Goal: Information Seeking & Learning: Learn about a topic

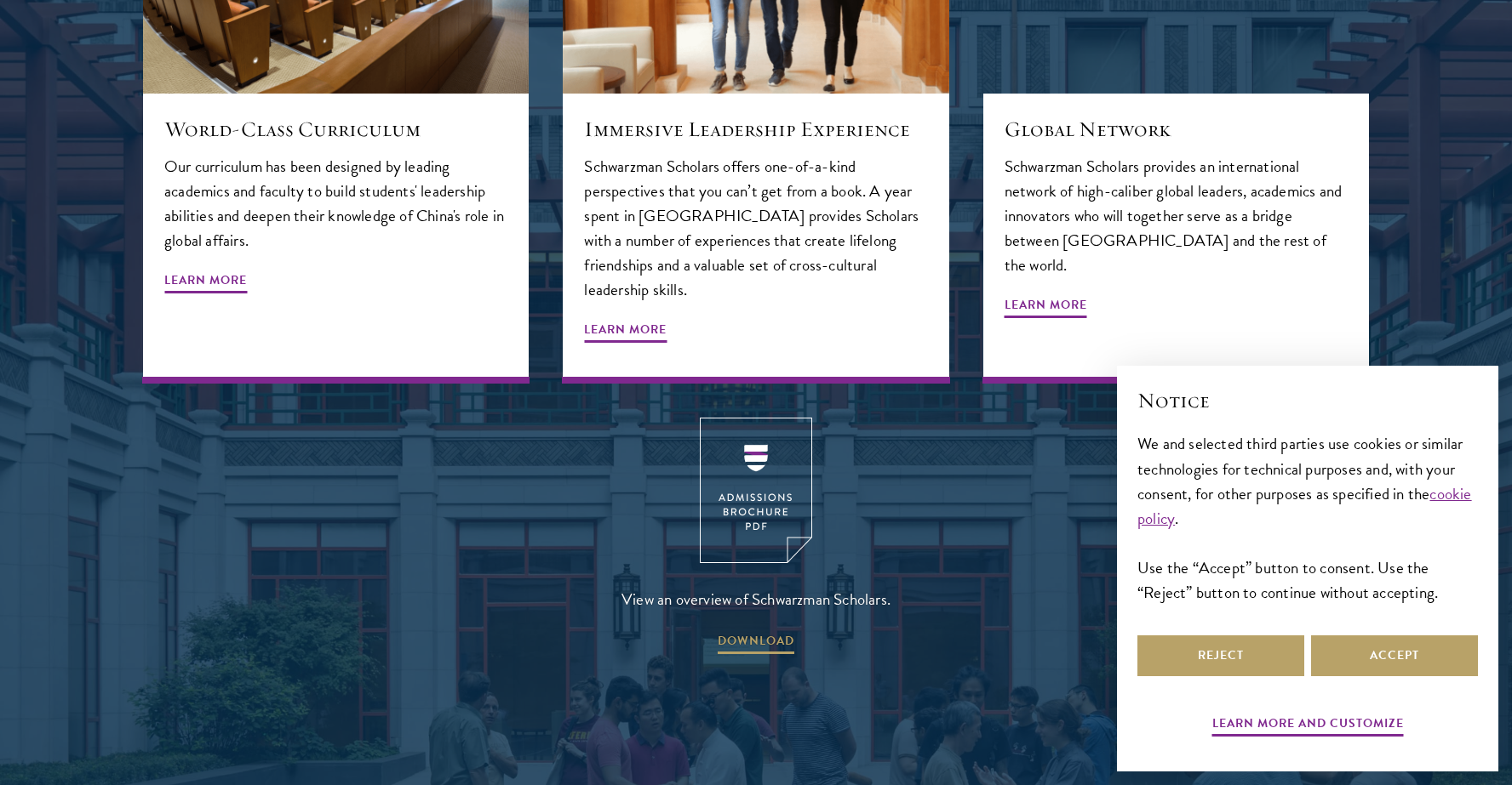
scroll to position [2206, 0]
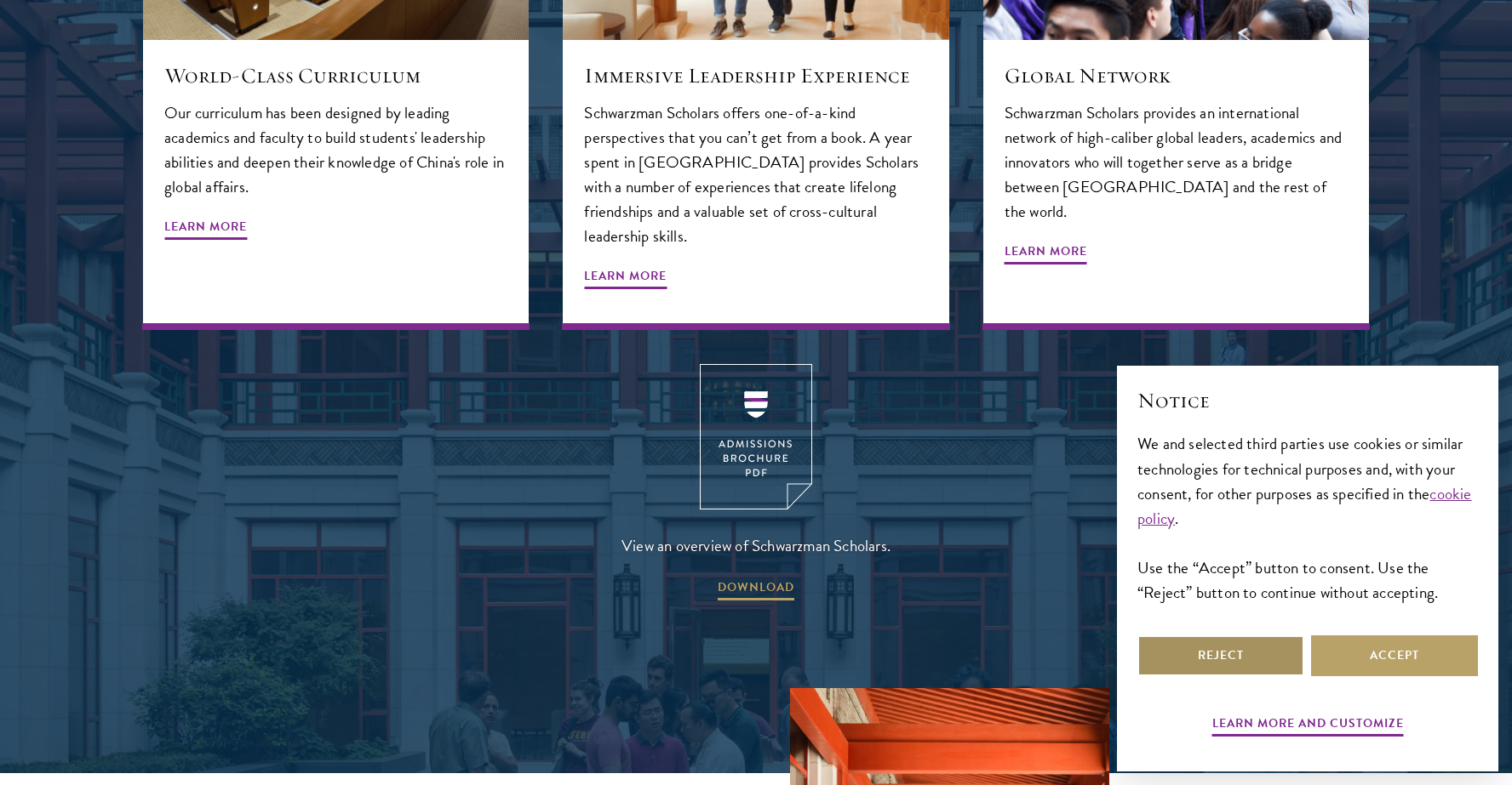
click at [1265, 657] on button "Reject" at bounding box center [1220, 656] width 166 height 41
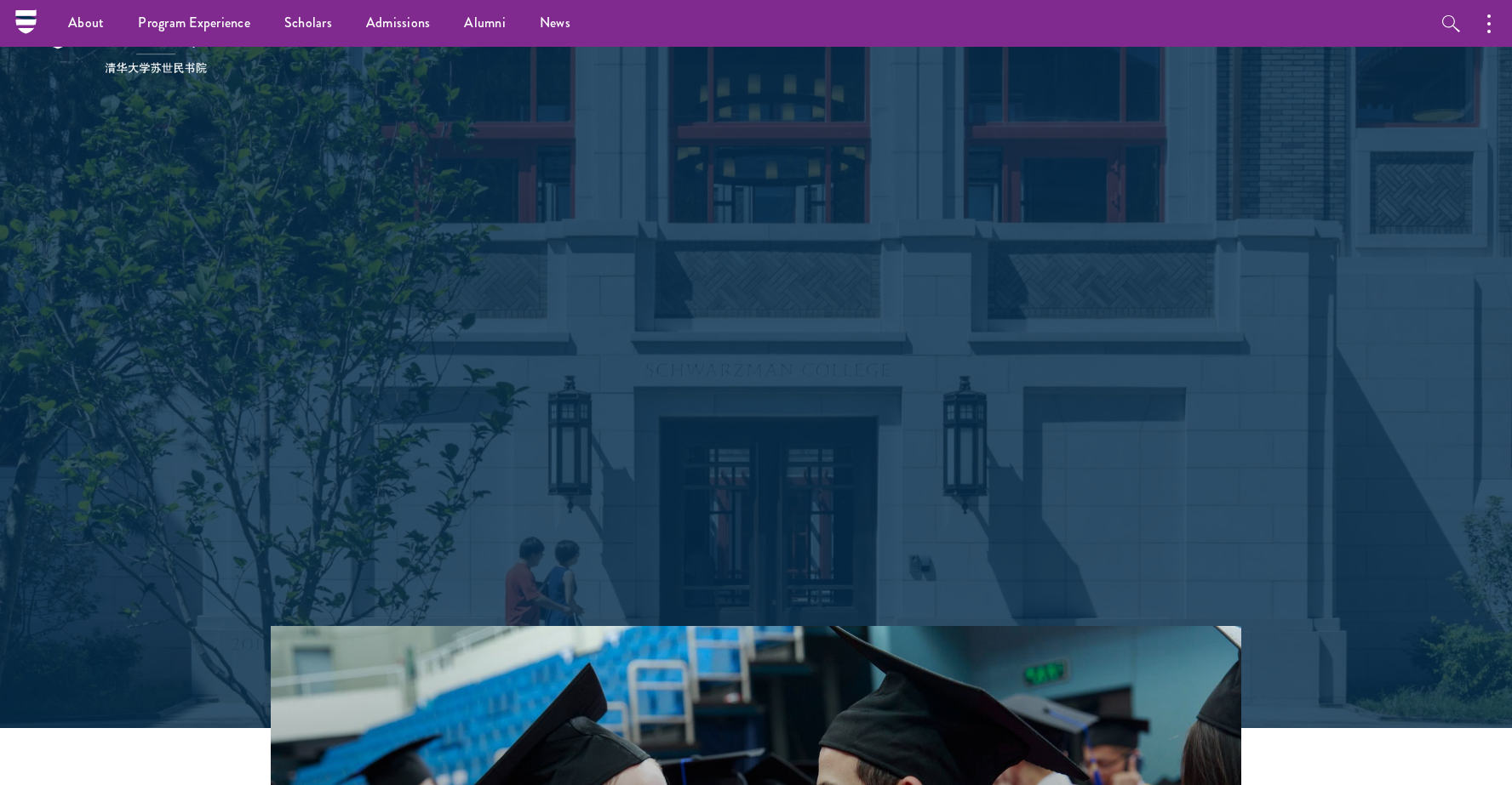
scroll to position [0, 0]
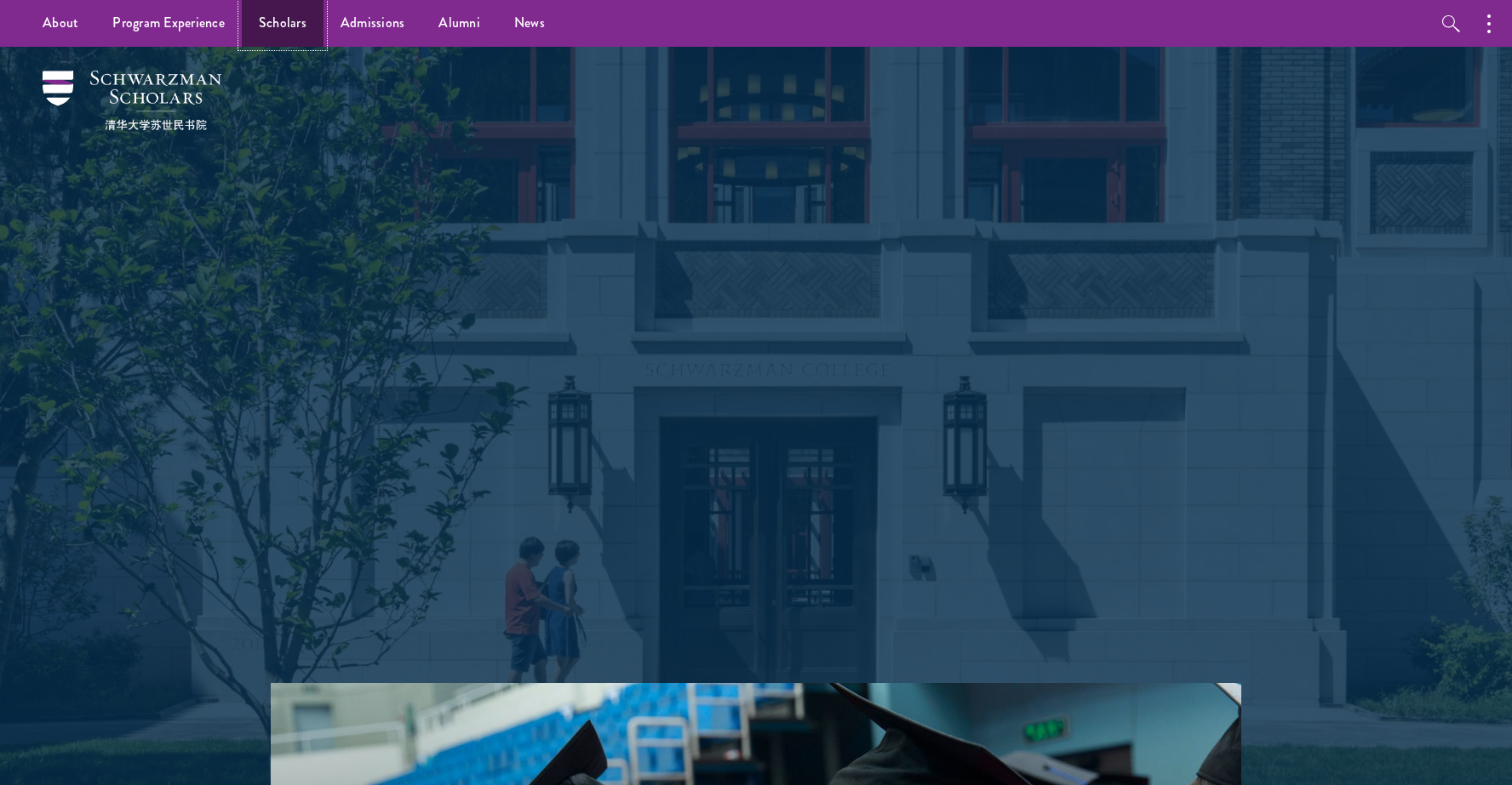
click at [271, 18] on link "Scholars" at bounding box center [282, 23] width 81 height 47
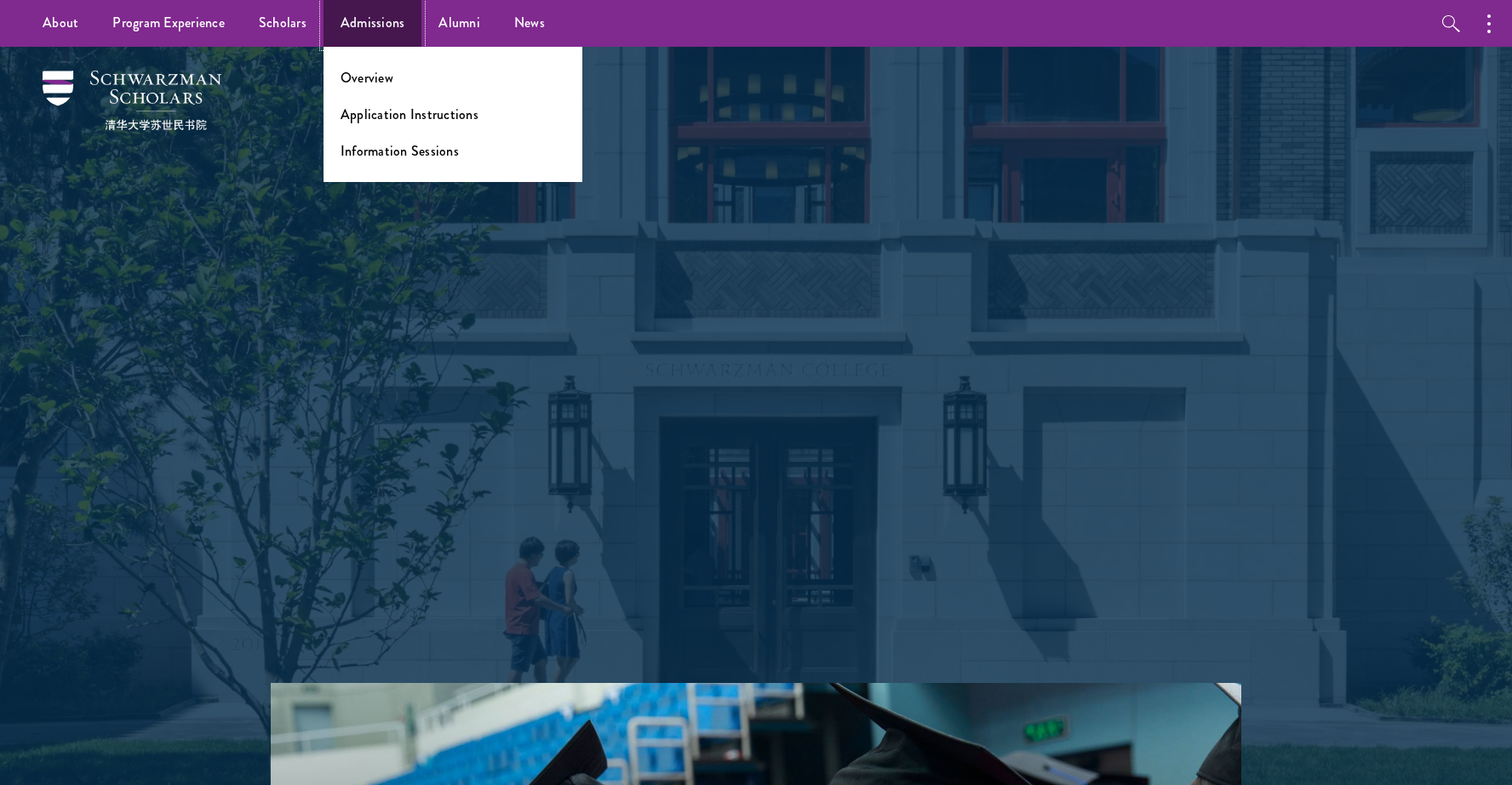
click at [357, 23] on link "Admissions" at bounding box center [372, 23] width 99 height 47
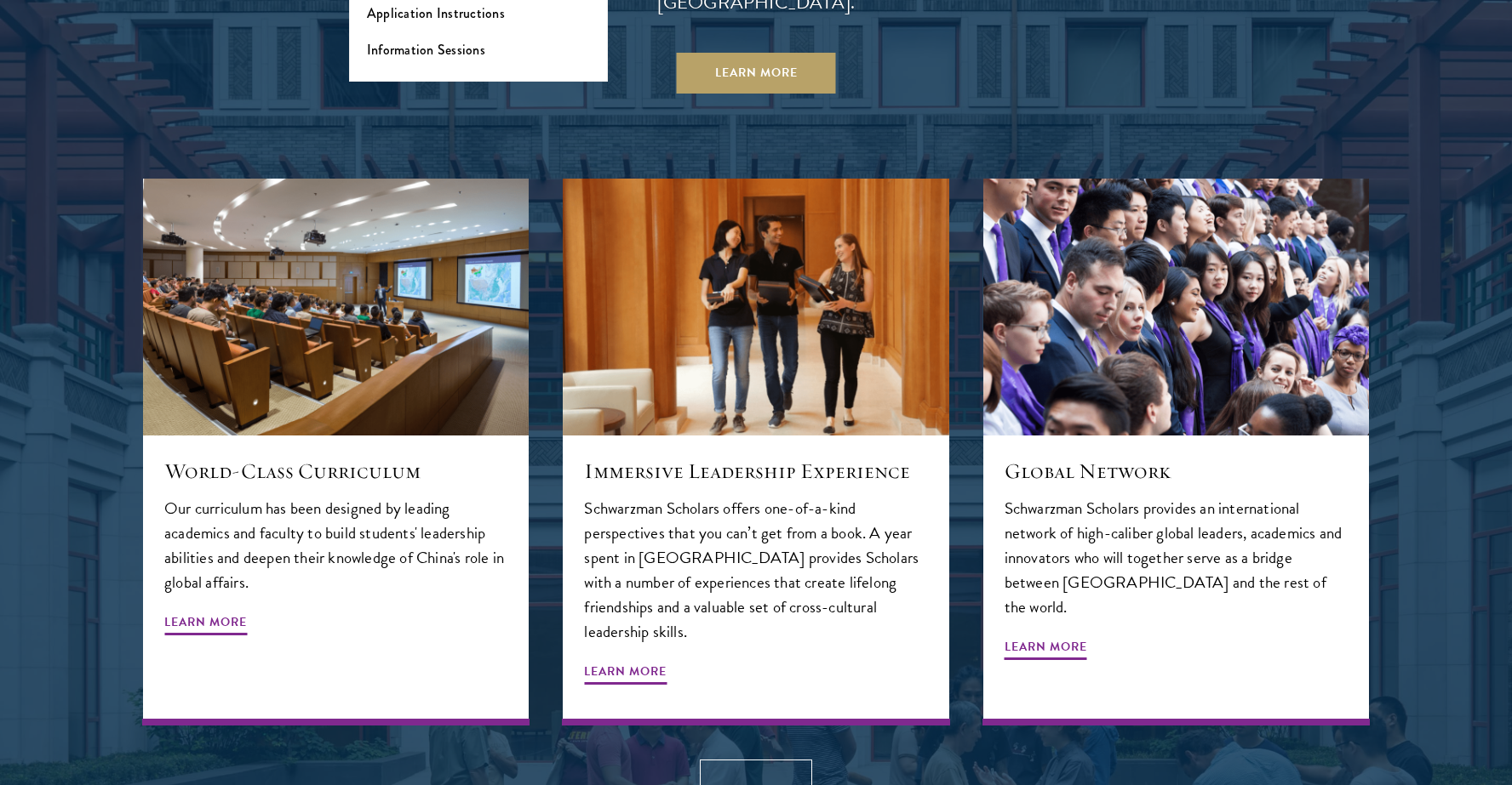
scroll to position [1843, 0]
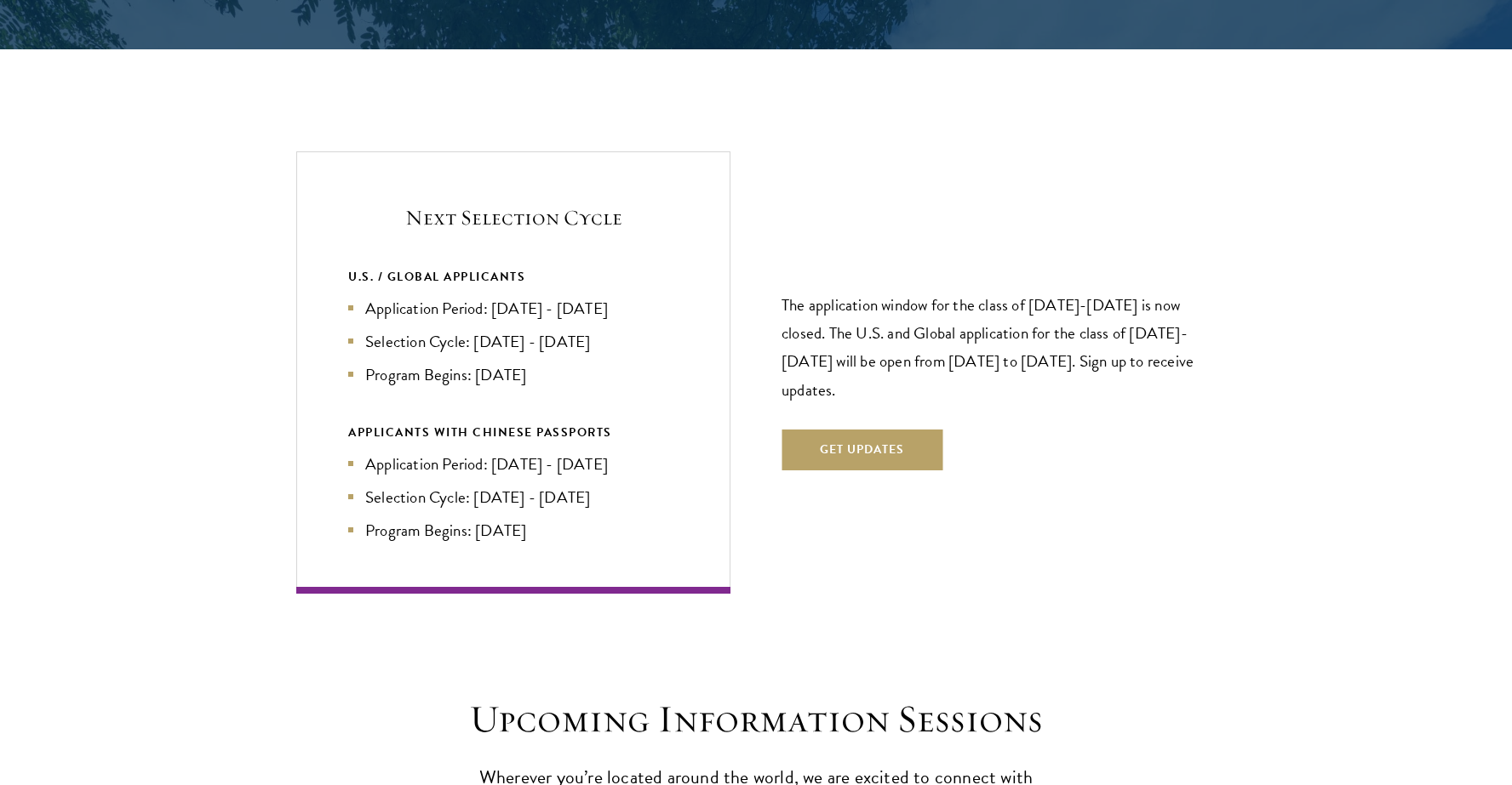
scroll to position [3543, 0]
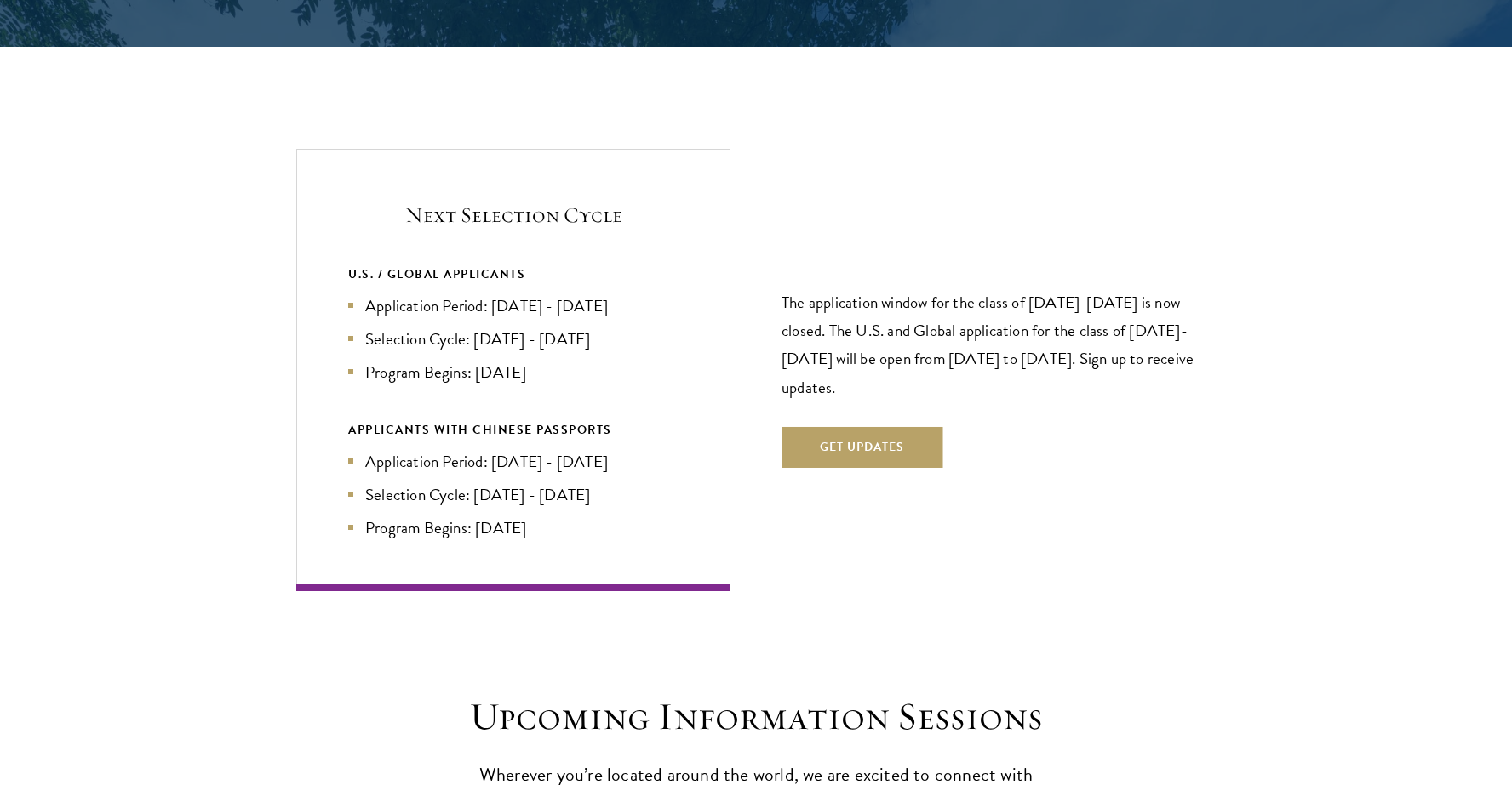
click at [538, 294] on li "Application Period: [DATE] - [DATE]" at bounding box center [513, 306] width 330 height 25
click at [614, 294] on li "Application Period: [DATE] - [DATE]" at bounding box center [513, 306] width 330 height 25
click at [515, 327] on li "Selection Cycle: [DATE] - [DATE]" at bounding box center [513, 339] width 330 height 25
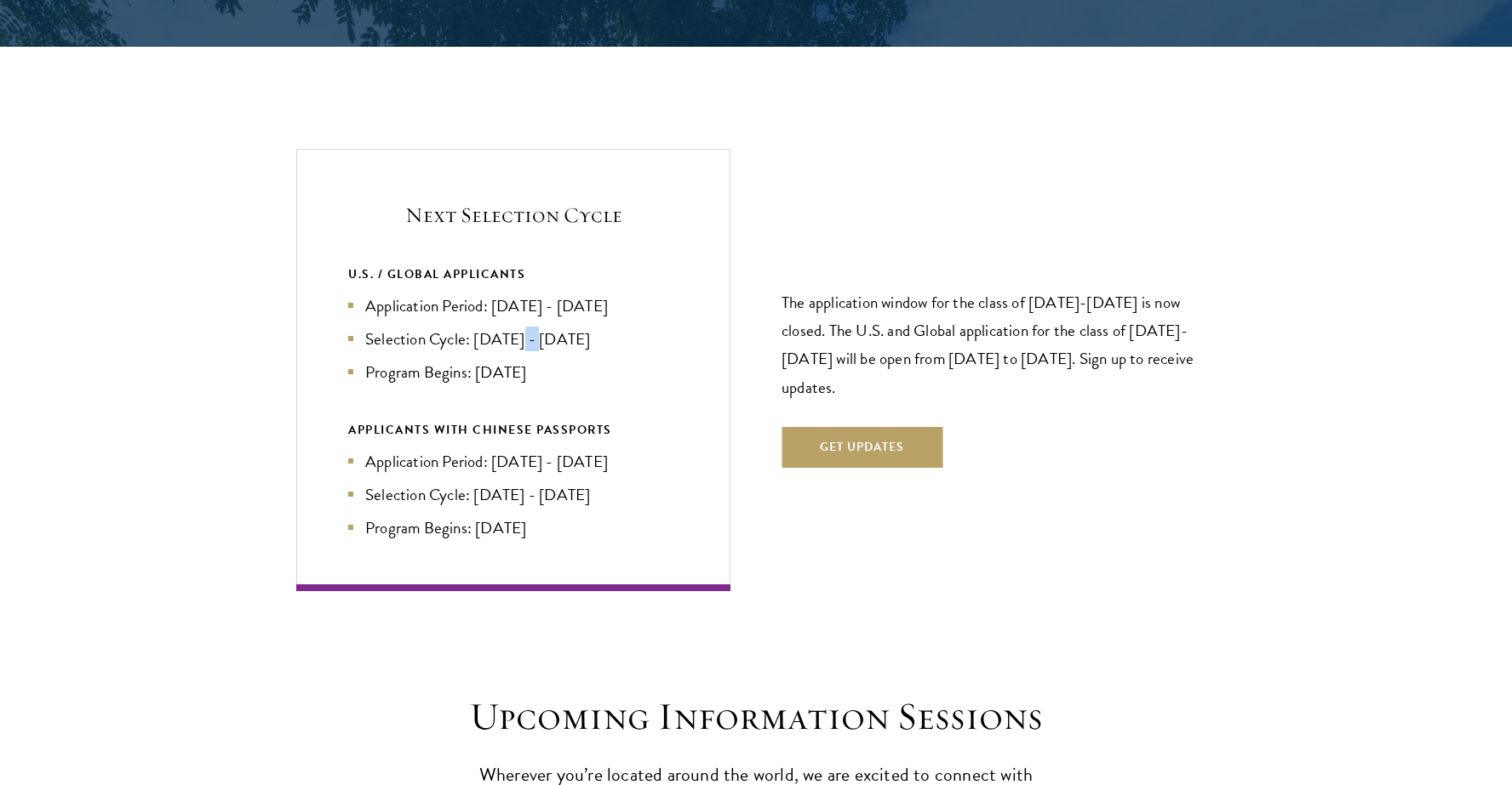
click at [515, 327] on li "Selection Cycle: [DATE] - [DATE]" at bounding box center [513, 339] width 330 height 25
click at [557, 327] on li "Selection Cycle: [DATE] - [DATE]" at bounding box center [513, 339] width 330 height 25
drag, startPoint x: 548, startPoint y: 336, endPoint x: 480, endPoint y: 347, distance: 68.9
click at [480, 360] on li "Program Begins: [DATE]" at bounding box center [513, 372] width 330 height 25
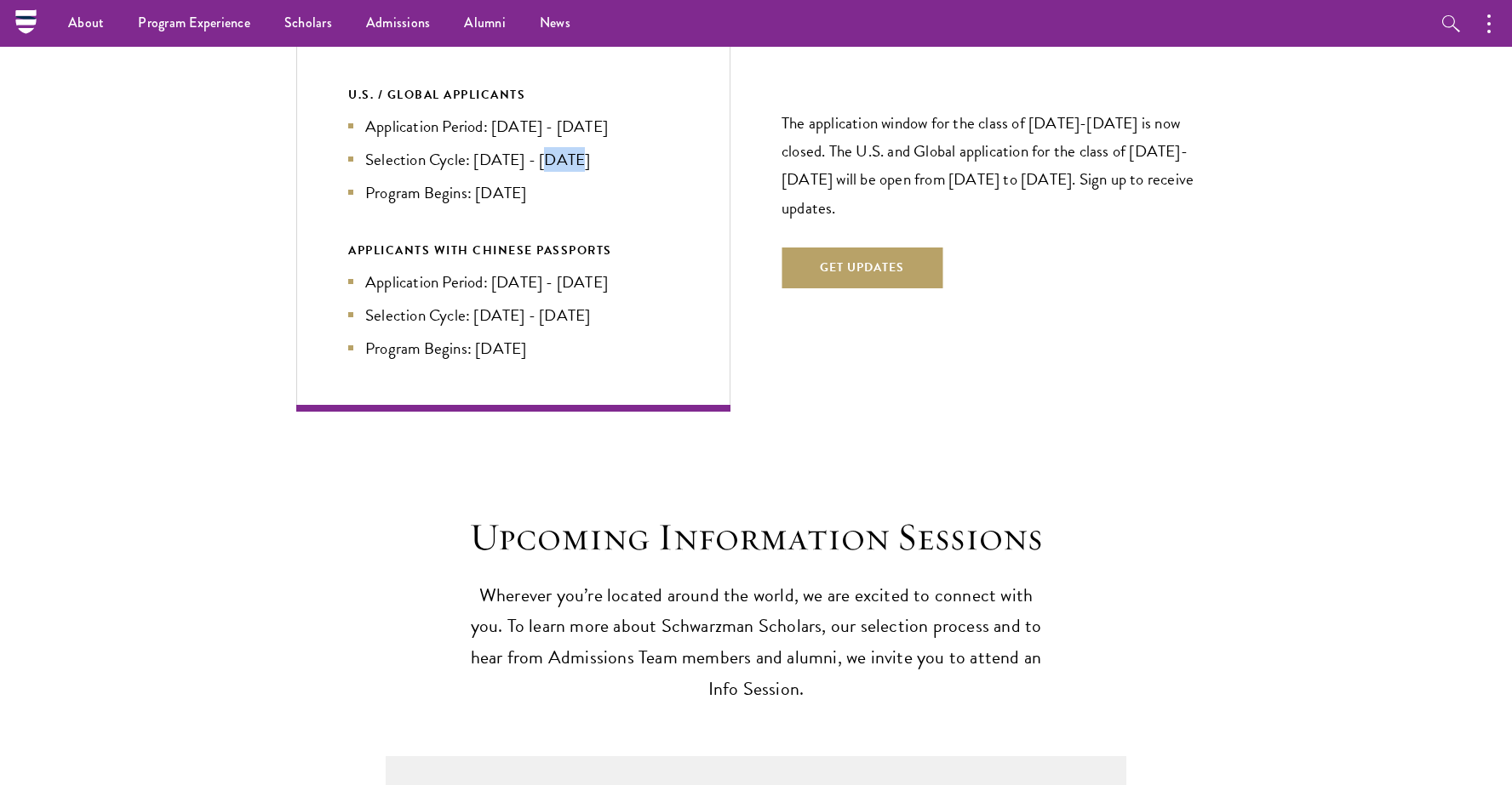
scroll to position [3721, 0]
click at [887, 250] on button "Get Updates" at bounding box center [862, 270] width 161 height 41
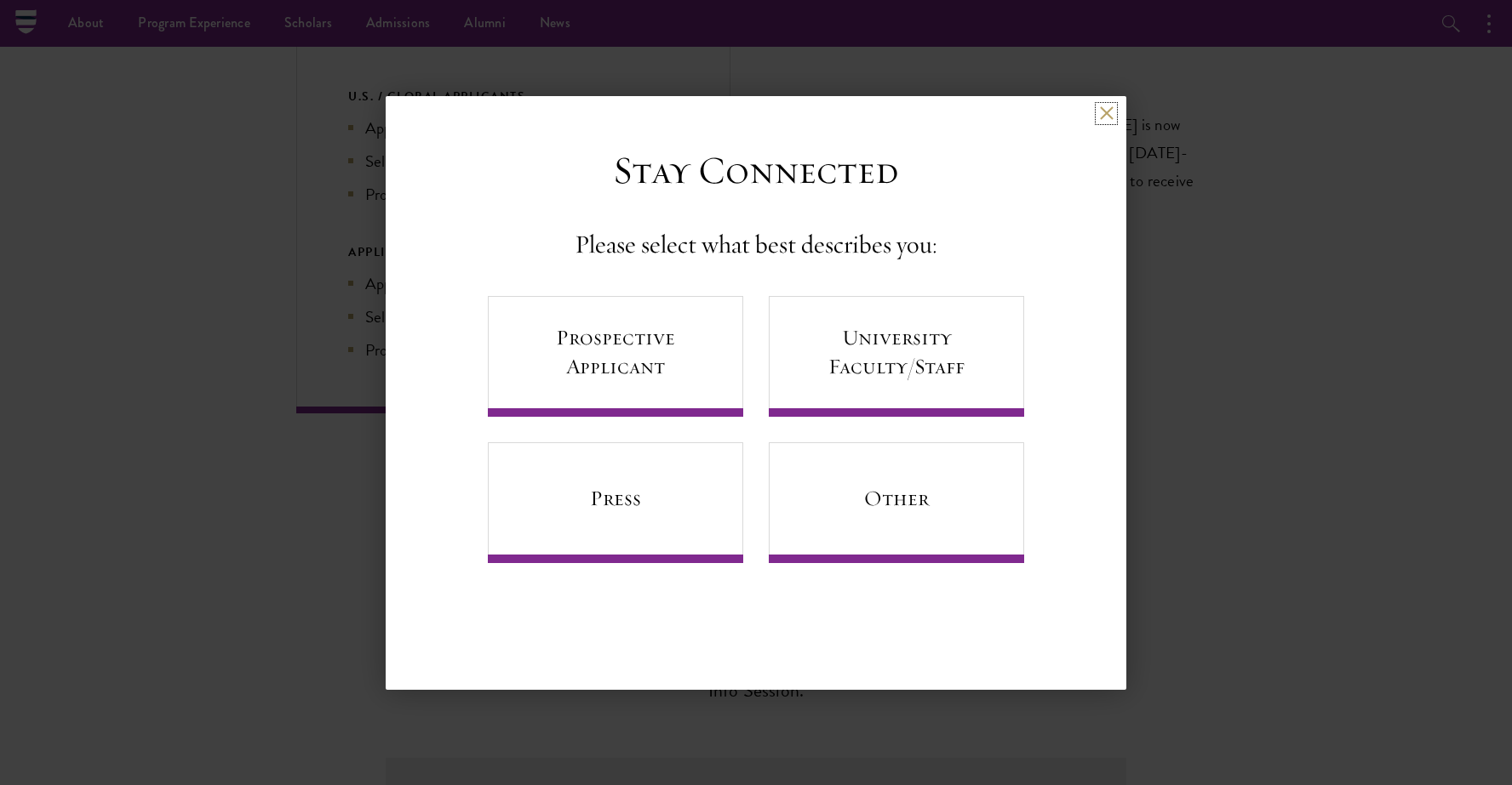
click at [1100, 113] on button at bounding box center [1106, 113] width 14 height 14
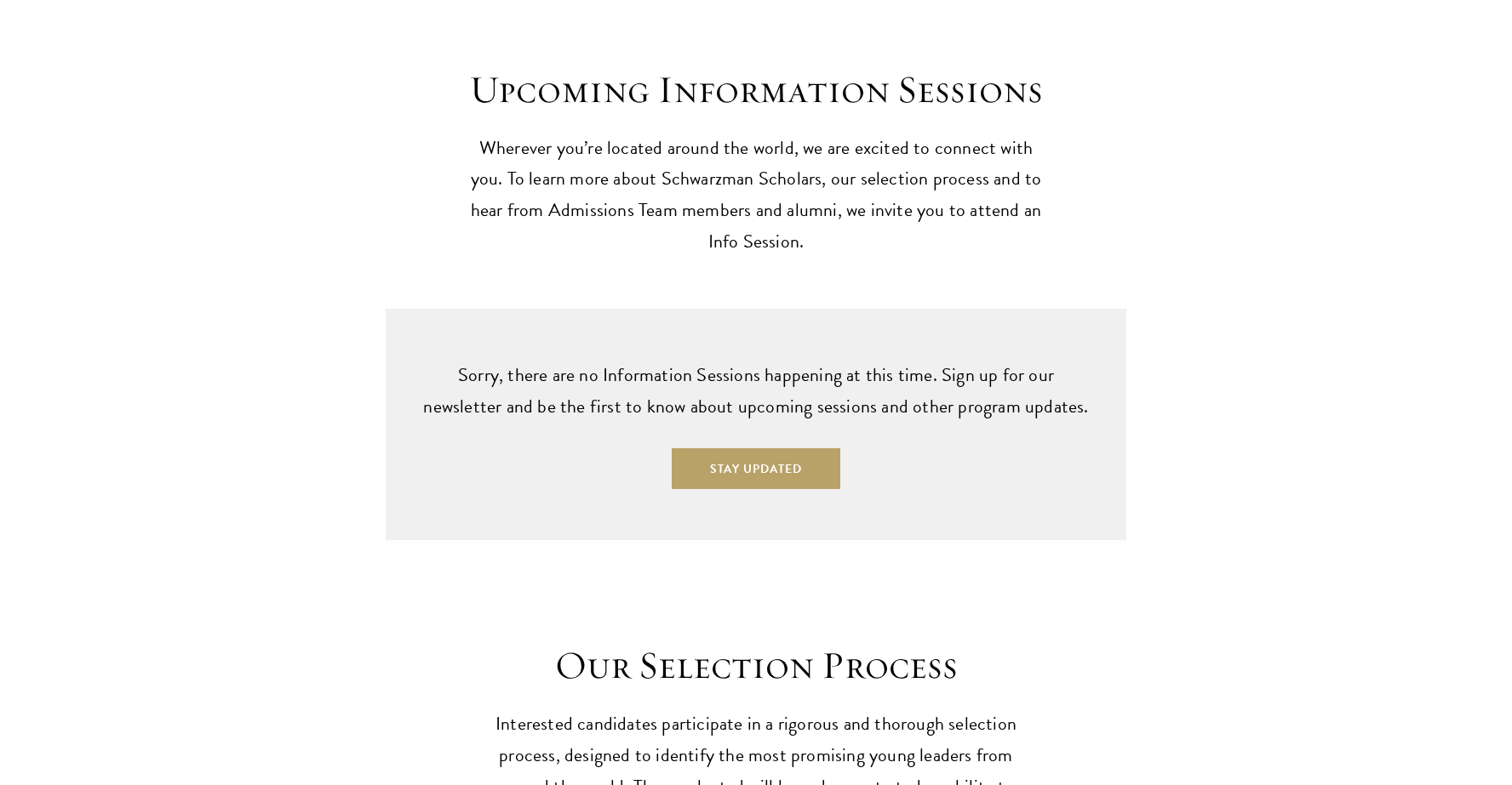
scroll to position [4172, 0]
click at [760, 447] on button "Stay Updated" at bounding box center [756, 468] width 168 height 41
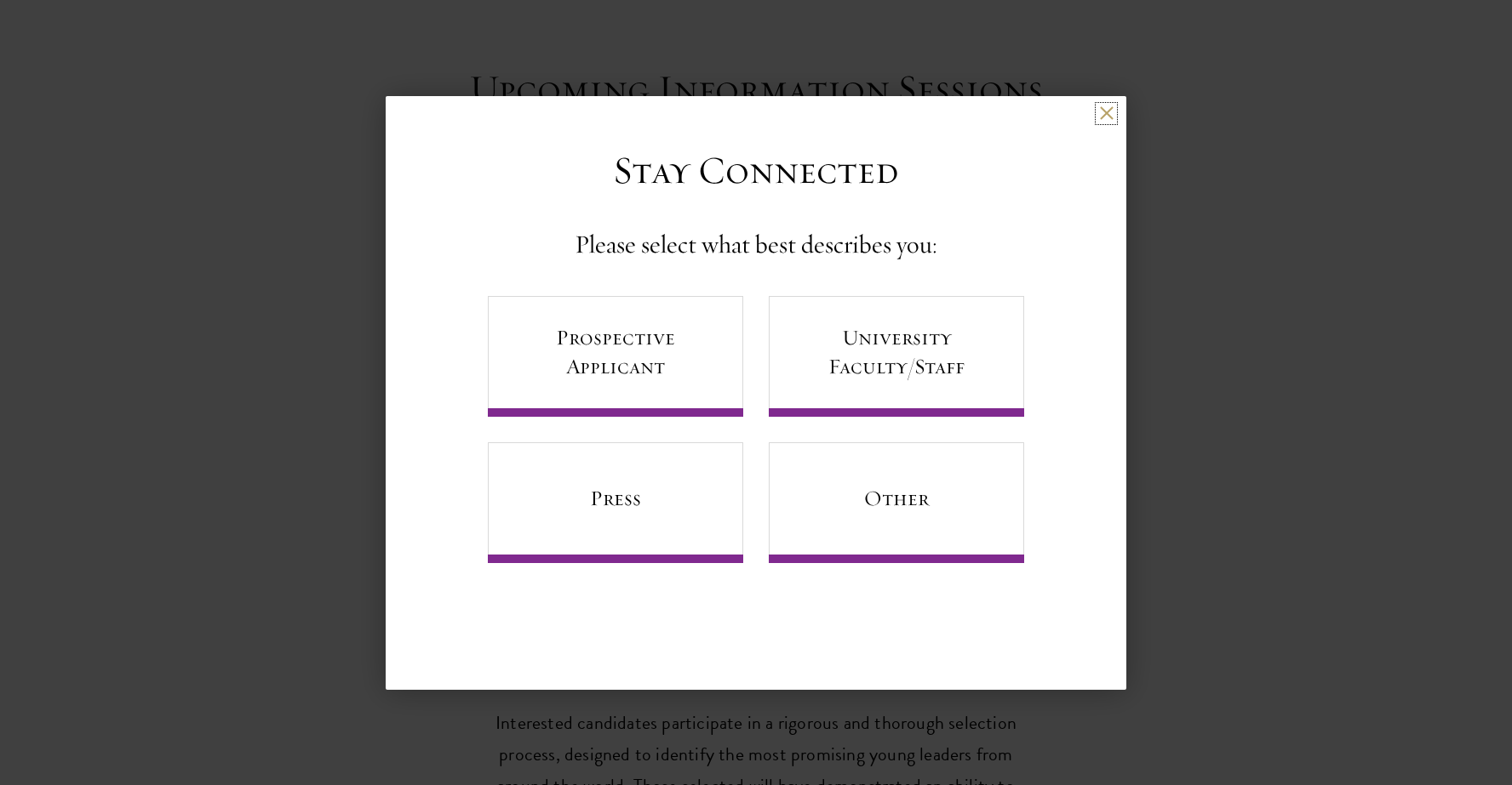
click at [1107, 111] on button at bounding box center [1106, 113] width 14 height 14
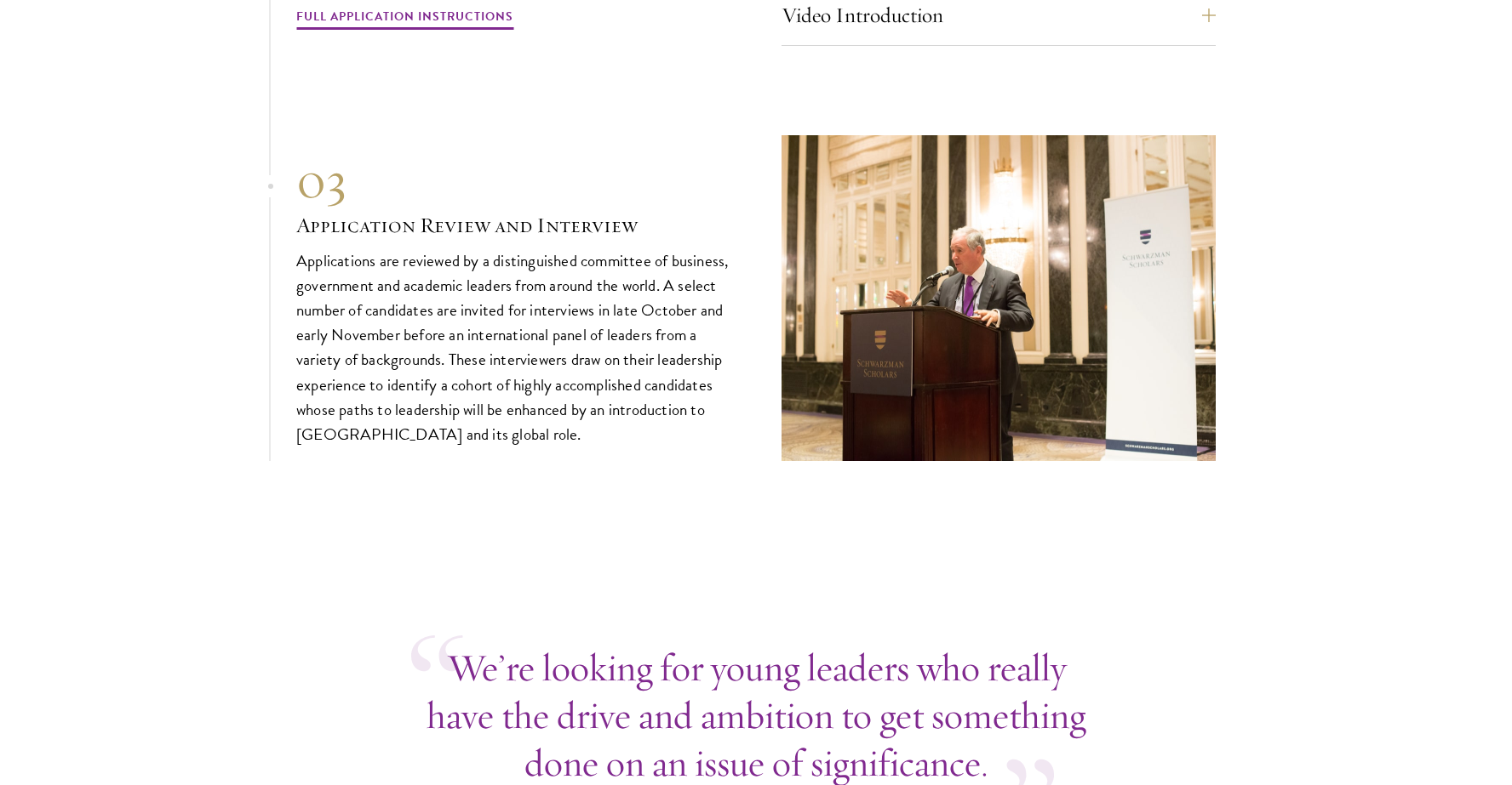
scroll to position [5706, 0]
